Goal: Book appointment/travel/reservation

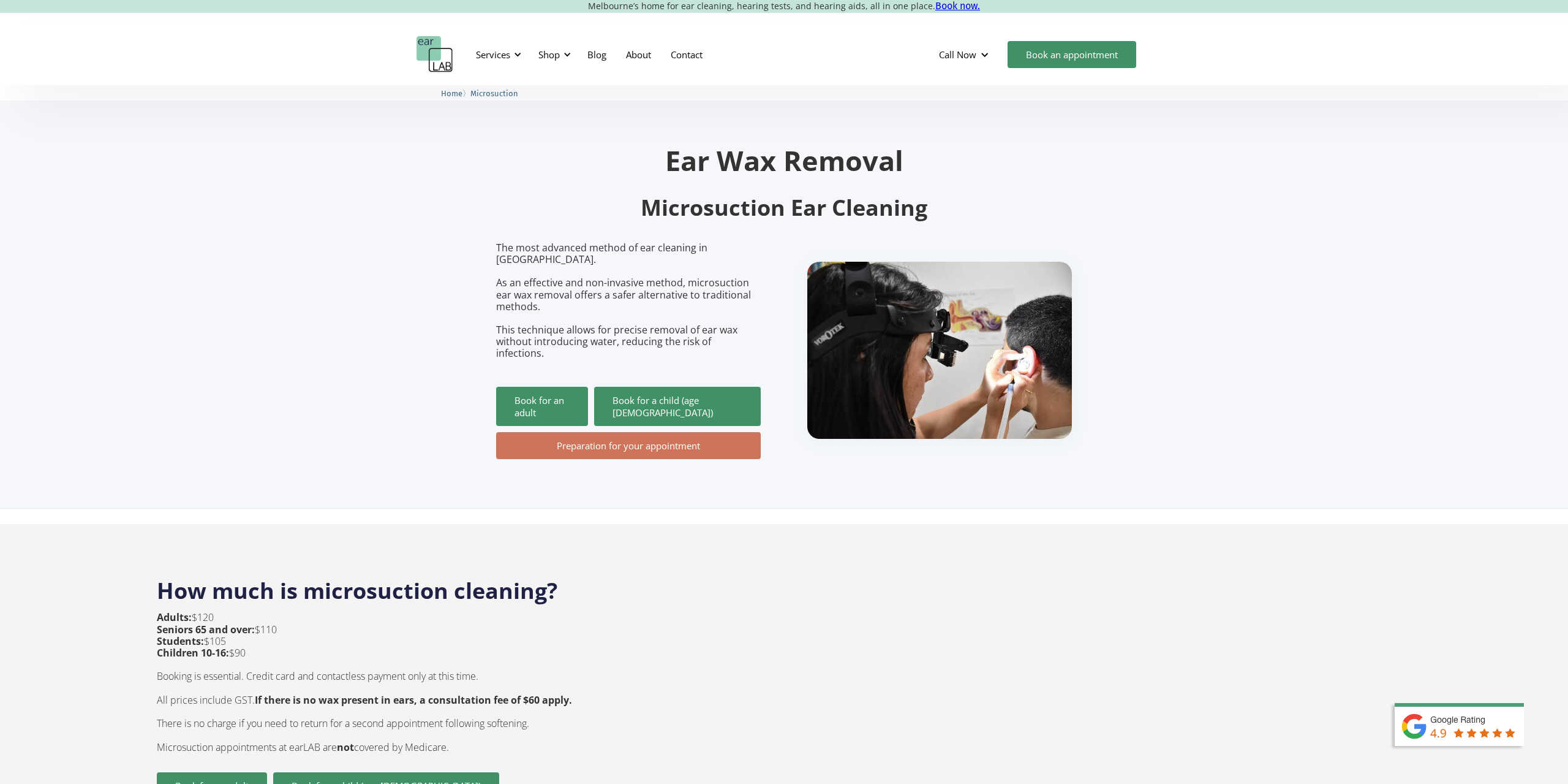
click at [668, 211] on h2 "Microsuction Ear Cleaning" at bounding box center [784, 208] width 576 height 29
click at [702, 58] on link "Contact" at bounding box center [687, 54] width 52 height 36
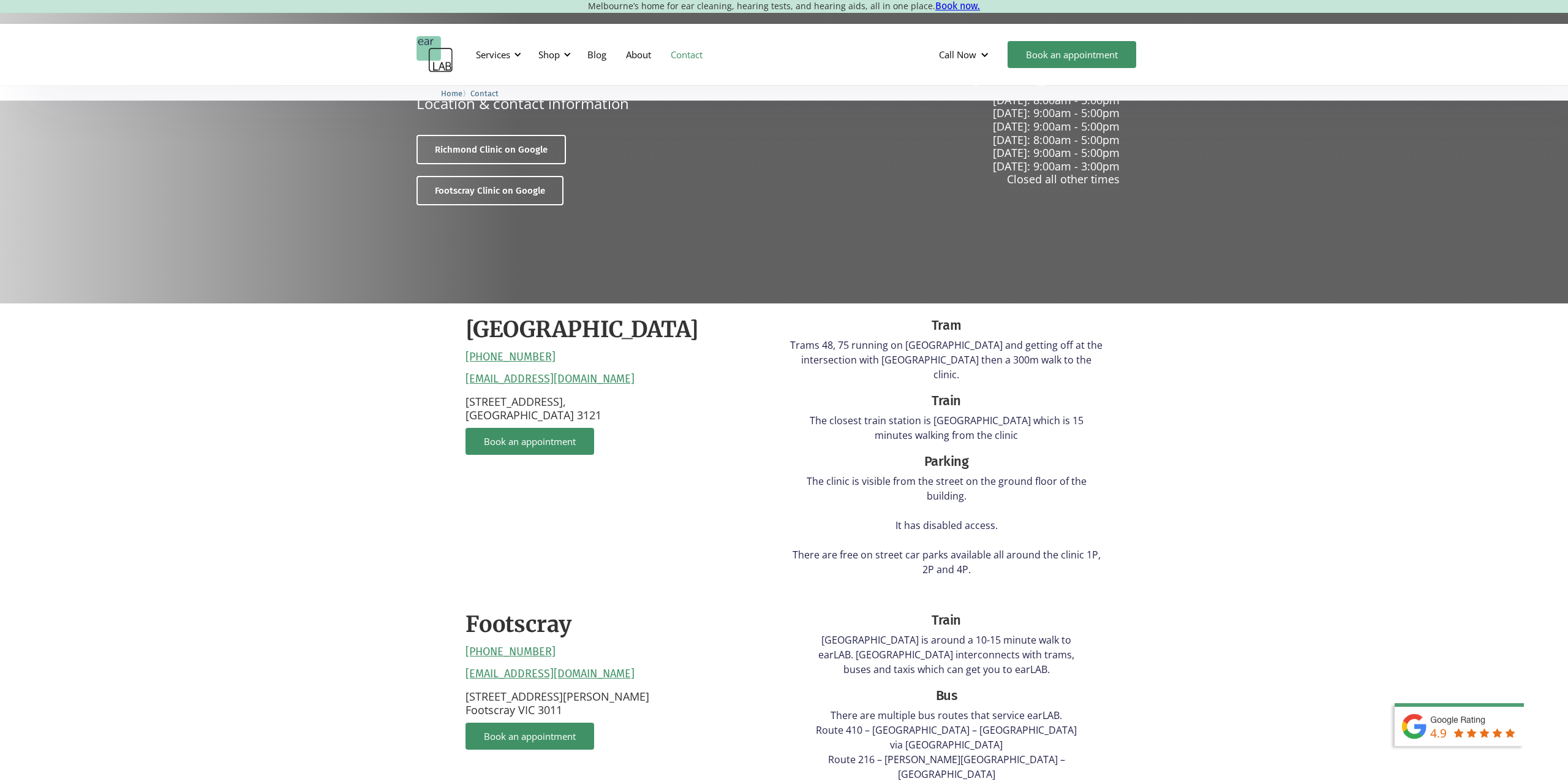
scroll to position [125, 0]
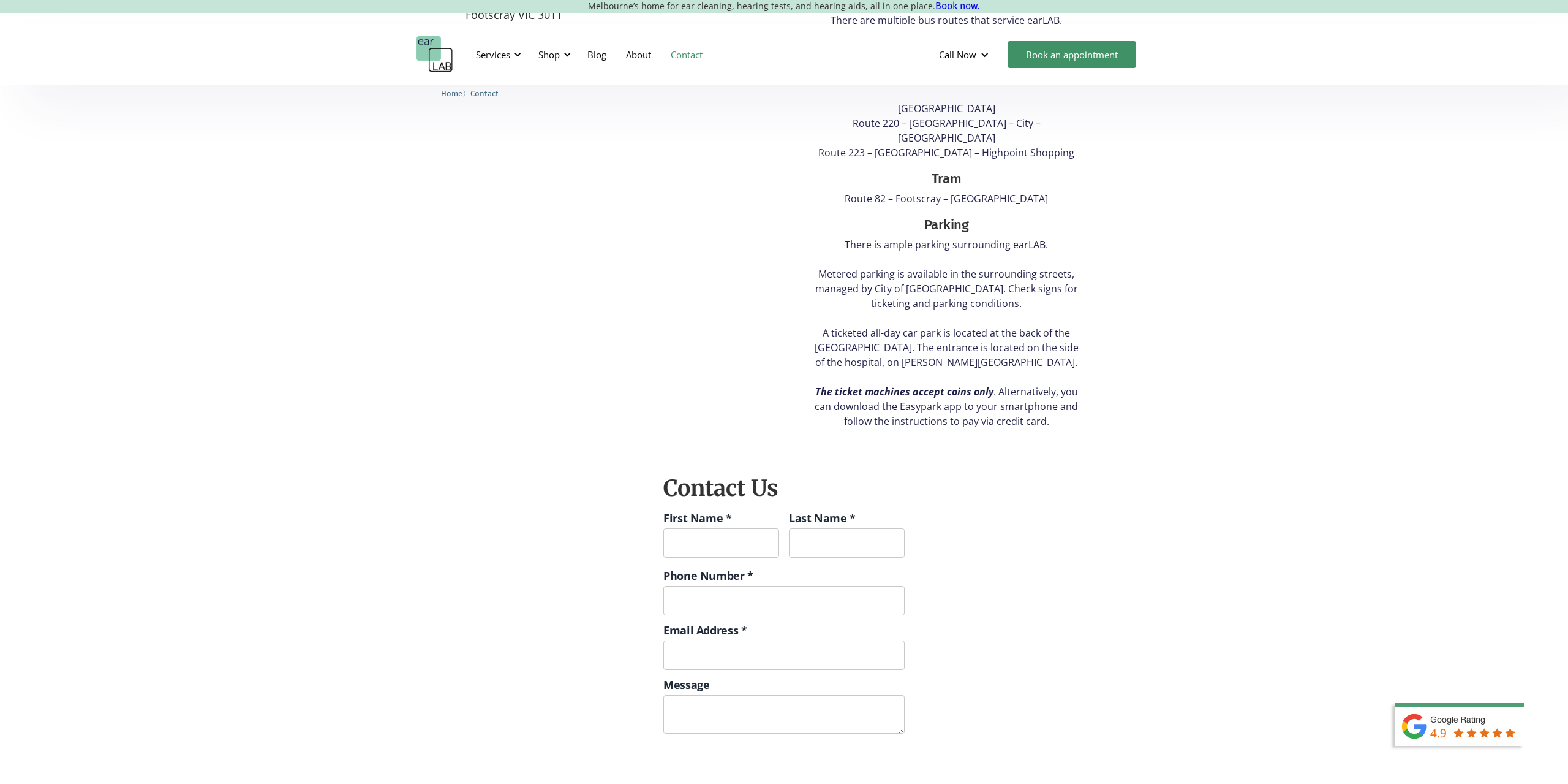
click at [336, 563] on div "Contact Us First Name * Last Name * Phone Number * Email Address * Message ****…" at bounding box center [784, 657] width 1568 height 391
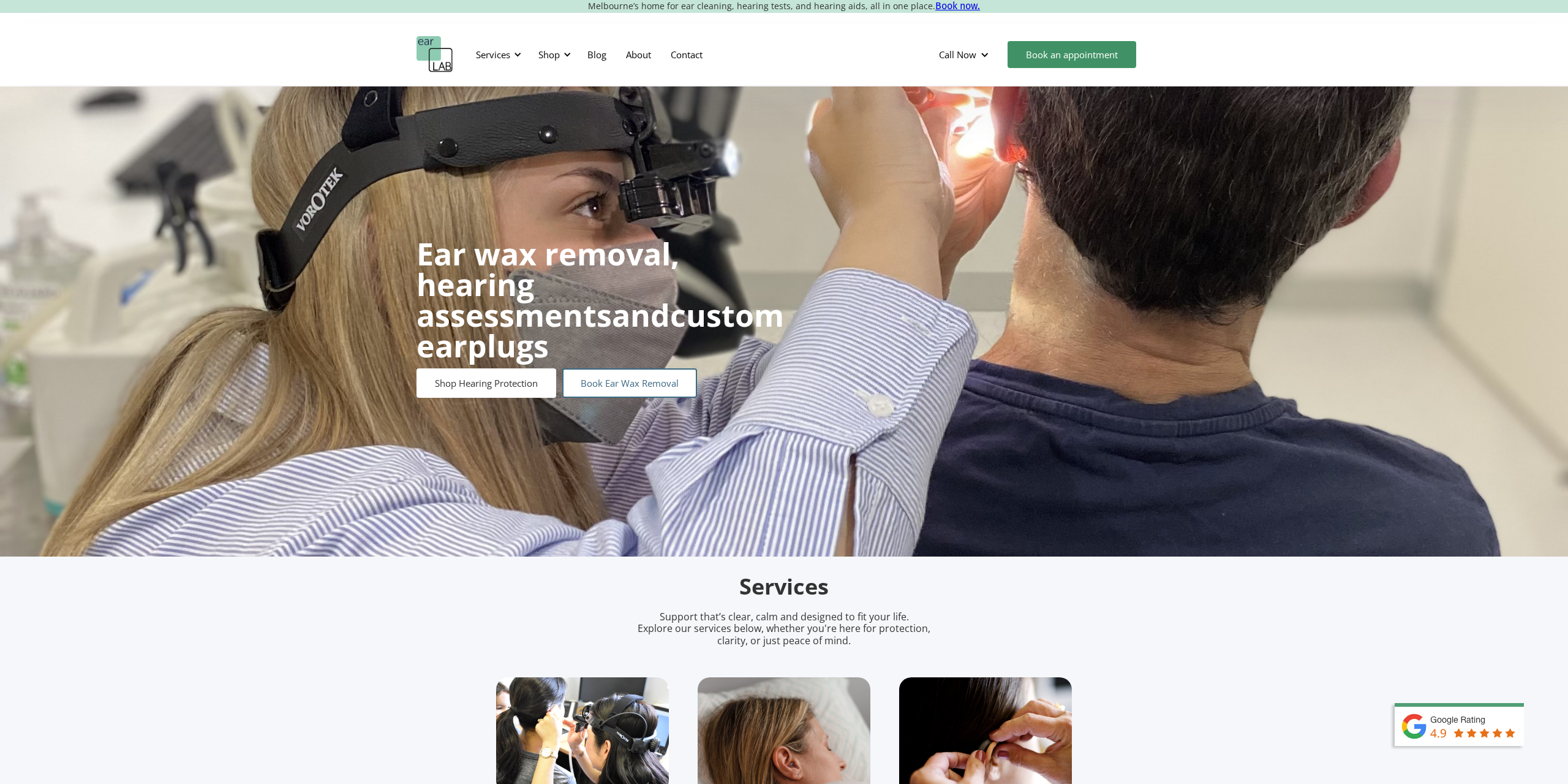
click at [624, 374] on link "Book Ear Wax Removal" at bounding box center [629, 382] width 135 height 29
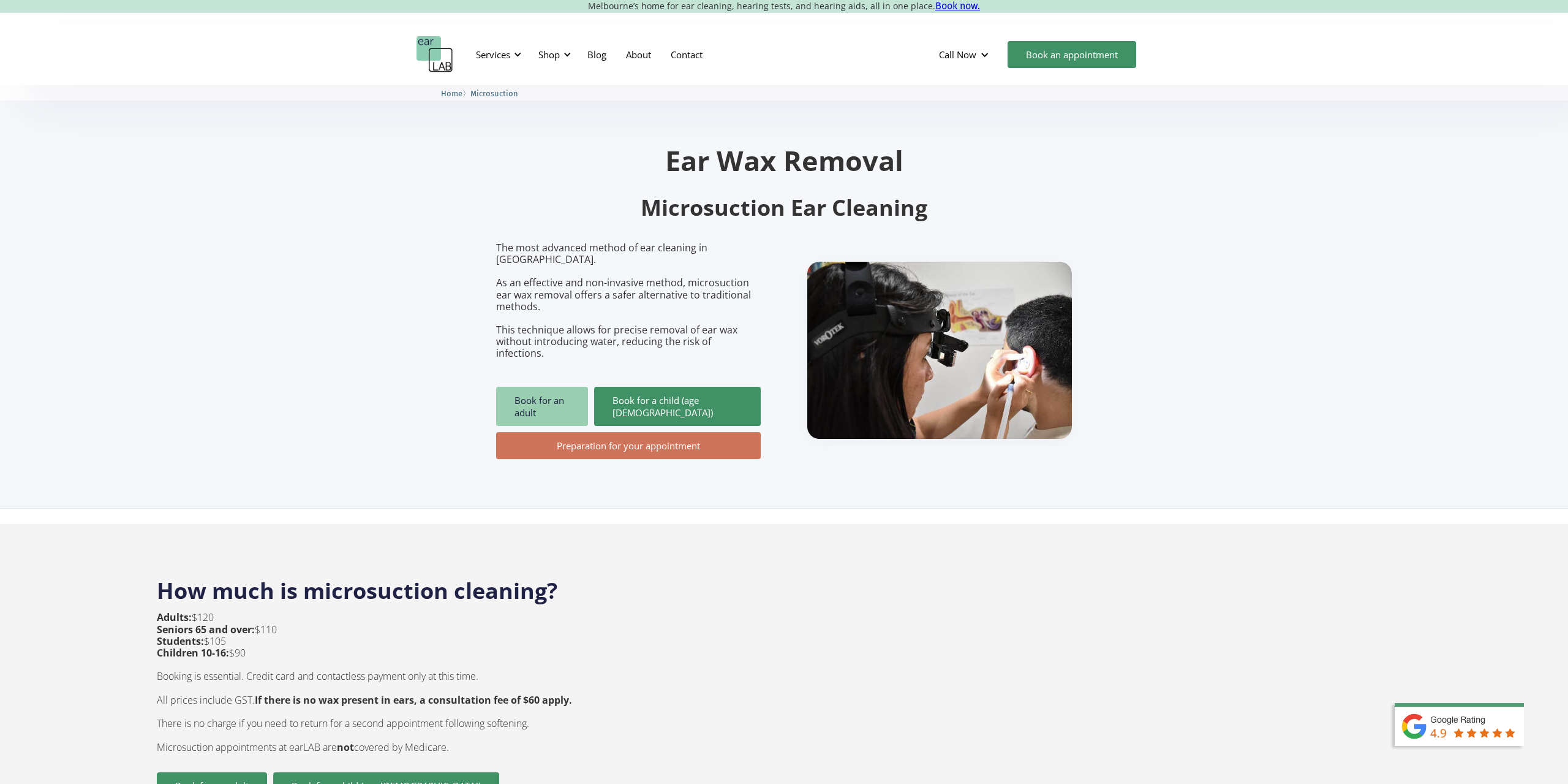
click at [501, 387] on link "Book for an adult" at bounding box center [542, 406] width 92 height 39
